Goal: Task Accomplishment & Management: Use online tool/utility

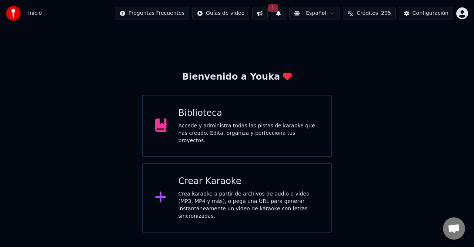
click at [371, 5] on div "Inicio Preguntas Frecuentes Guías de video 1 Español Créditos 295 Configuración" at bounding box center [237, 13] width 474 height 27
click at [372, 12] on span "Créditos" at bounding box center [367, 13] width 21 height 7
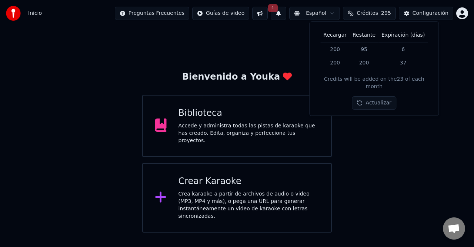
click at [286, 15] on button "1" at bounding box center [279, 13] width 16 height 13
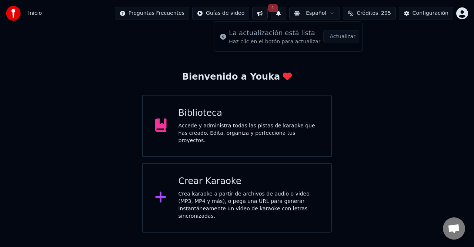
click at [338, 34] on button "Actualizar" at bounding box center [343, 36] width 38 height 13
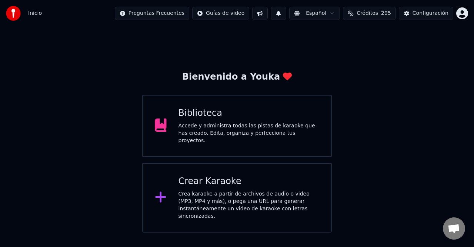
click at [286, 13] on button at bounding box center [279, 13] width 16 height 13
click at [268, 12] on button at bounding box center [260, 13] width 16 height 13
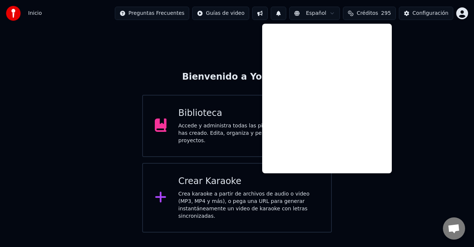
click at [450, 118] on div "Bienvenido a Youka Biblioteca Accede y administra todas las pistas de karaoke q…" at bounding box center [237, 130] width 474 height 206
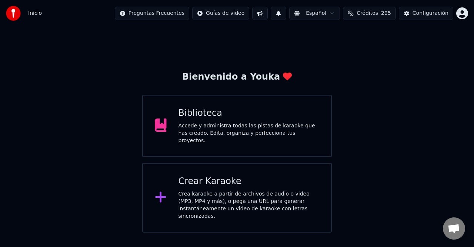
click at [433, 157] on div "Bienvenido a Youka Biblioteca Accede y administra todas las pistas de karaoke q…" at bounding box center [237, 130] width 474 height 206
click at [254, 193] on div "Crea karaoke a partir de archivos de audio o video (MP3, MP4 y más), o pega una…" at bounding box center [248, 205] width 141 height 30
click at [275, 143] on div "Biblioteca Accede y administra todas las pistas de karaoke que has creado. Edit…" at bounding box center [237, 126] width 190 height 62
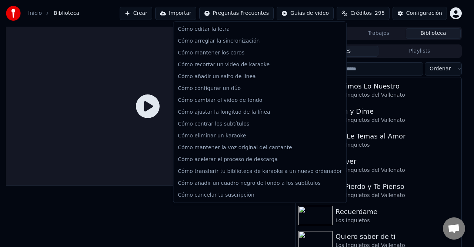
click at [258, 13] on html "Inicio Biblioteca Crear Importar Preguntas Frecuentes Guías de video Créditos 2…" at bounding box center [237, 123] width 474 height 247
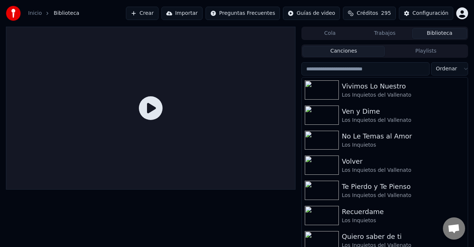
click at [296, 13] on html "Inicio Biblioteca Crear Importar Preguntas Frecuentes Guías de video Créditos 2…" at bounding box center [237, 123] width 474 height 247
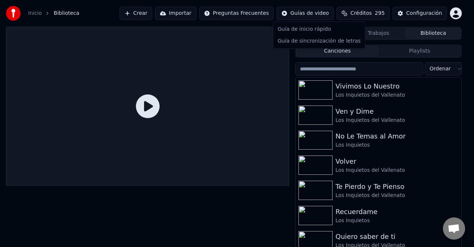
click at [296, 13] on html "Inicio Biblioteca Crear Importar Preguntas Frecuentes Guías de video Créditos 2…" at bounding box center [237, 123] width 474 height 247
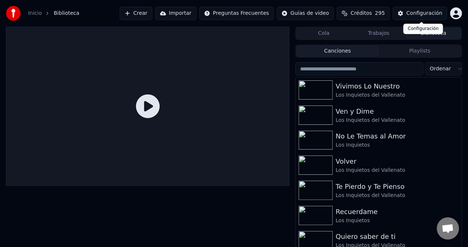
click at [455, 13] on html "Inicio Biblioteca Crear Importar Preguntas Frecuentes Guías de video Créditos 2…" at bounding box center [234, 123] width 468 height 247
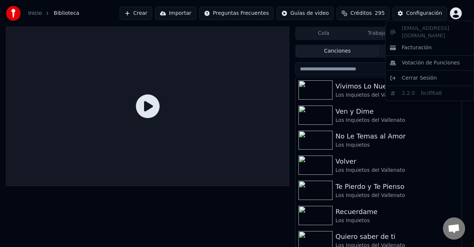
drag, startPoint x: 19, startPoint y: 13, endPoint x: 38, endPoint y: 15, distance: 18.6
click at [19, 13] on html "Inicio Biblioteca Crear Importar Preguntas Frecuentes Guías de video Créditos 2…" at bounding box center [237, 123] width 474 height 247
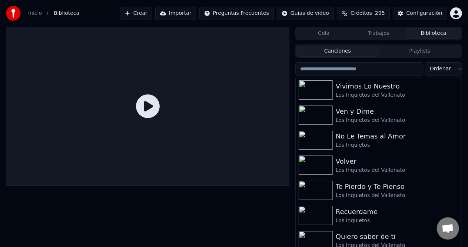
click at [35, 16] on link "Inicio" at bounding box center [35, 13] width 14 height 7
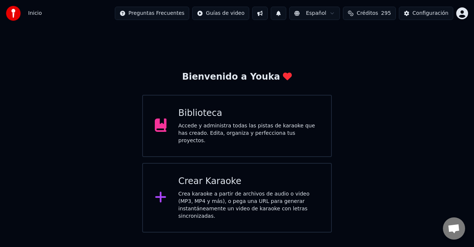
click at [283, 15] on button at bounding box center [279, 13] width 16 height 13
click at [268, 10] on button at bounding box center [260, 13] width 16 height 13
